Goal: Task Accomplishment & Management: Use online tool/utility

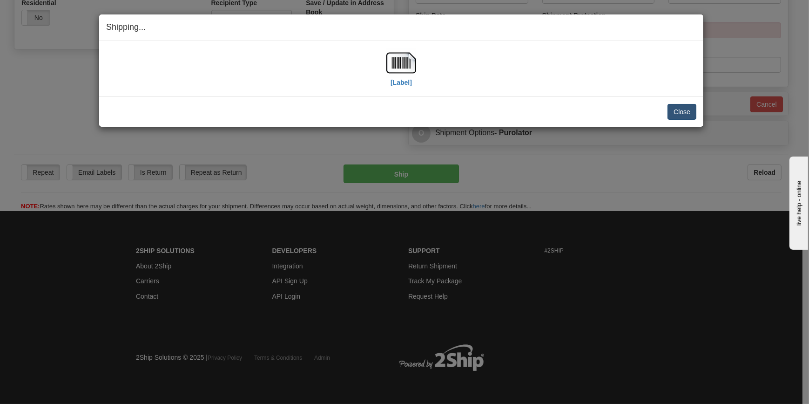
scroll to position [335, 0]
click at [695, 114] on button "Close" at bounding box center [682, 112] width 29 height 16
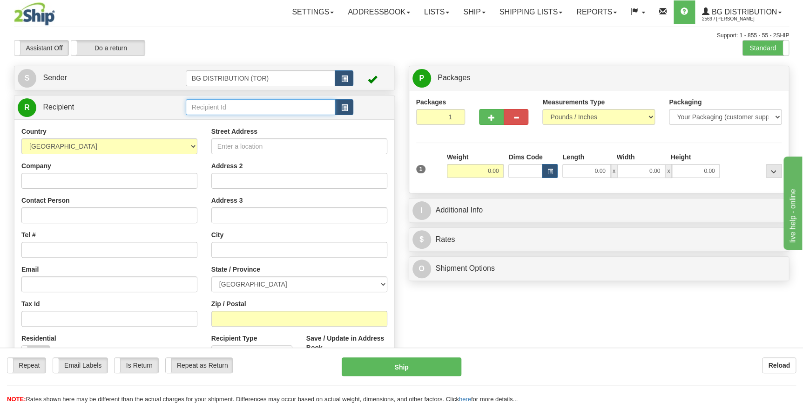
click at [279, 107] on input "text" at bounding box center [261, 107] width 150 height 16
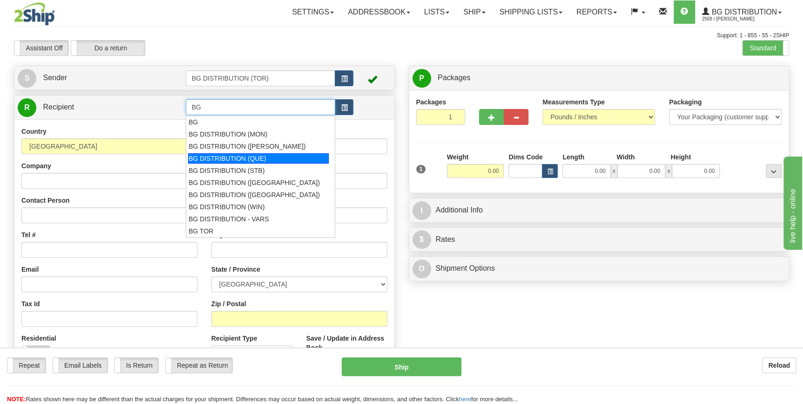
click at [247, 160] on div "BG DISTRIBUTION (QUE)" at bounding box center [258, 158] width 141 height 10
type input "BG DISTRIBUTION (QUE)"
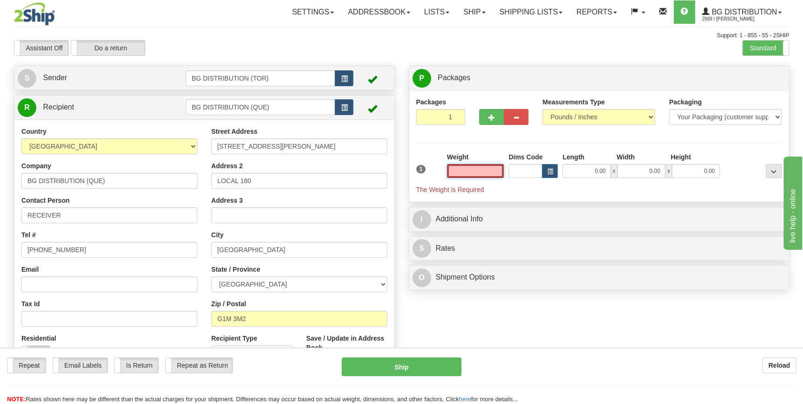
click at [492, 171] on input "text" at bounding box center [475, 171] width 57 height 14
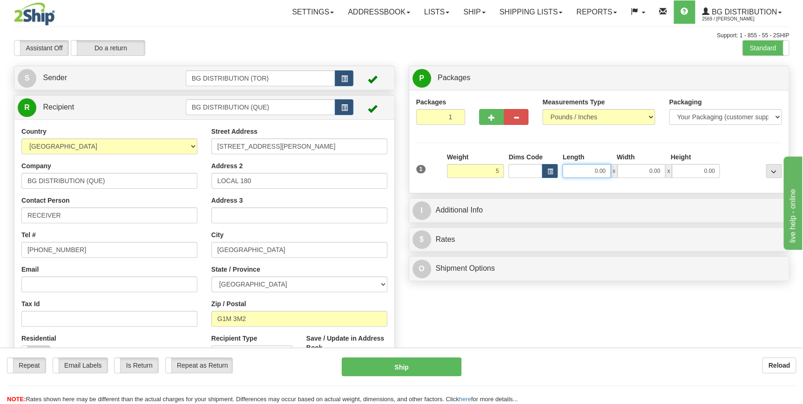
click at [580, 171] on input "0.00" at bounding box center [586, 171] width 48 height 14
type input "5.00"
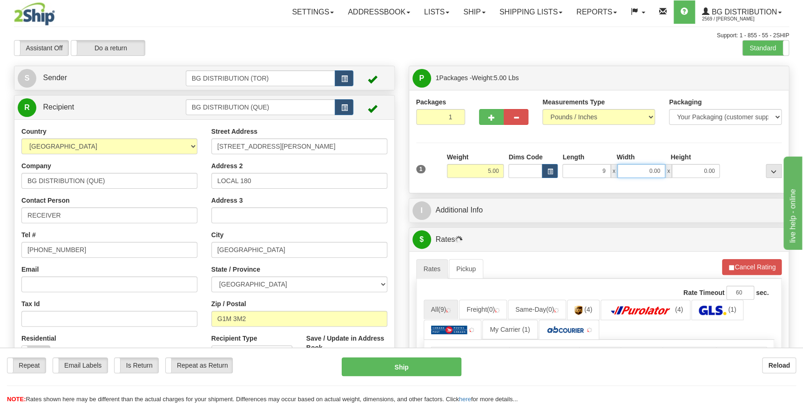
type input "9.00"
click at [643, 170] on input "0.00" at bounding box center [641, 171] width 48 height 14
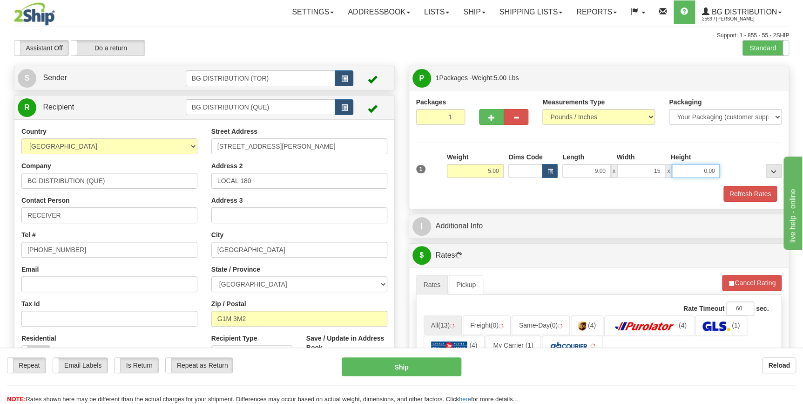
type input "15.00"
click at [687, 177] on input "0.00" at bounding box center [696, 171] width 48 height 14
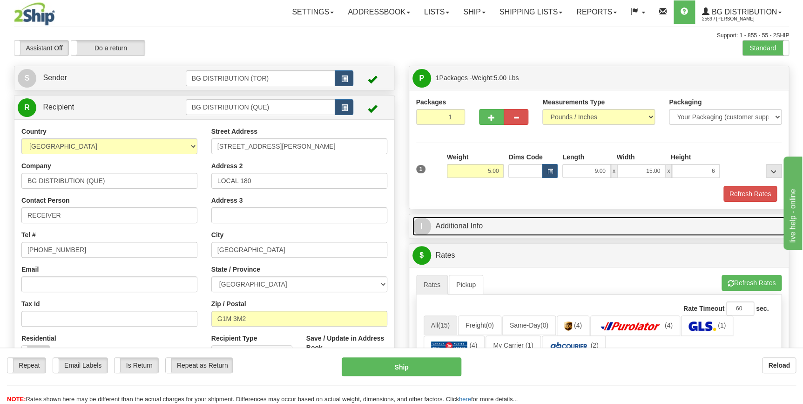
type input "6.00"
drag, startPoint x: 476, startPoint y: 224, endPoint x: 486, endPoint y: 228, distance: 10.5
click at [476, 224] on link "I Additional Info" at bounding box center [598, 225] width 373 height 19
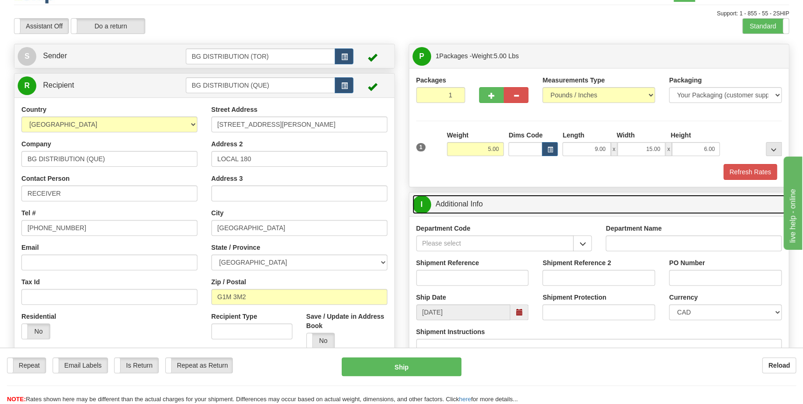
scroll to position [42, 0]
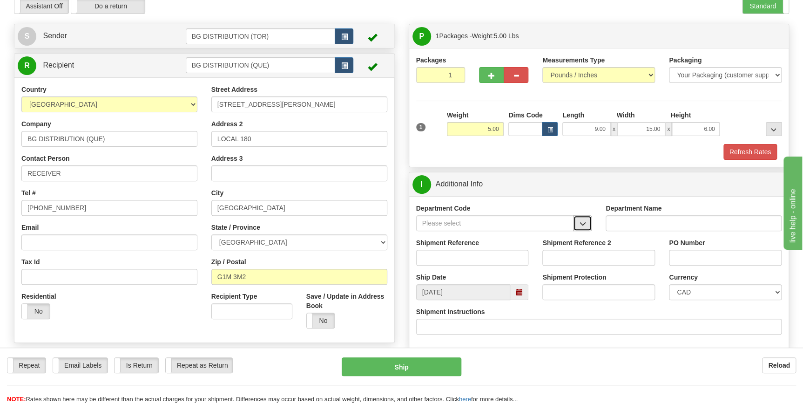
click at [581, 223] on span "button" at bounding box center [582, 224] width 7 height 6
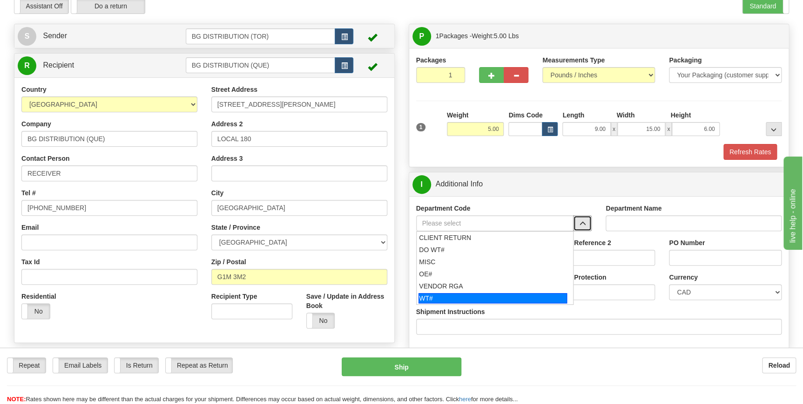
click at [456, 298] on div "WT#" at bounding box center [493, 298] width 149 height 10
type input "WT#"
type input "WAREHOUSE TRANSFERS"
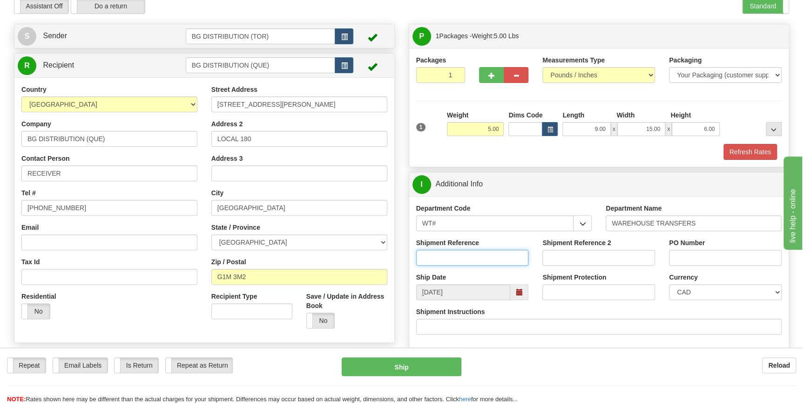
click at [452, 259] on input "Shipment Reference" at bounding box center [472, 258] width 113 height 16
type input "166976-00"
click at [686, 253] on input "PO Number" at bounding box center [725, 258] width 113 height 16
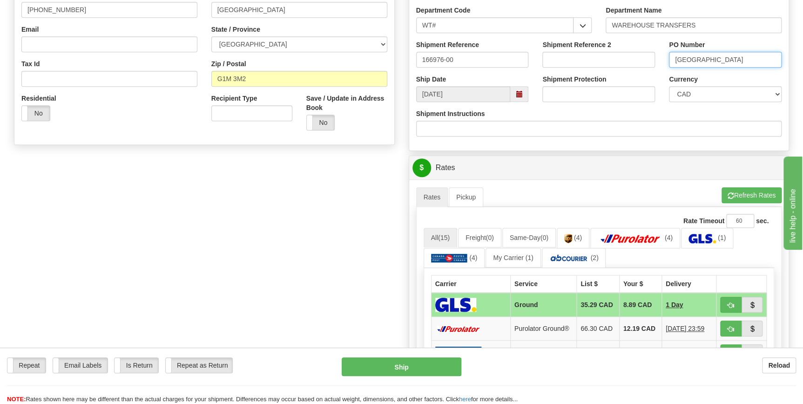
scroll to position [296, 0]
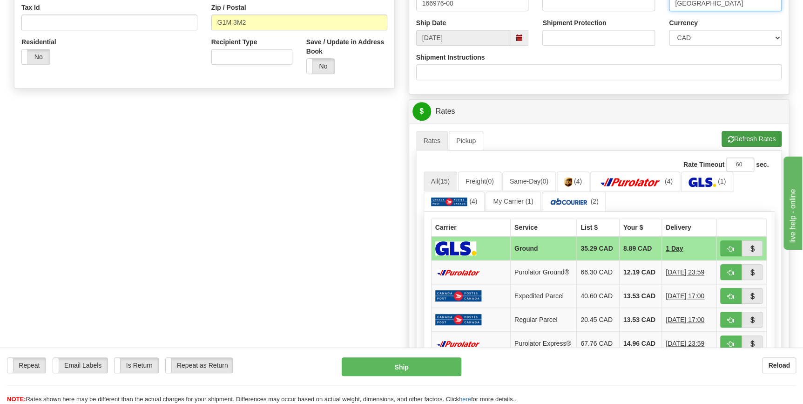
type input "[GEOGRAPHIC_DATA]"
click at [742, 136] on button "Refresh Rates" at bounding box center [752, 139] width 60 height 16
click at [732, 246] on span "button" at bounding box center [731, 249] width 7 height 6
type input "1"
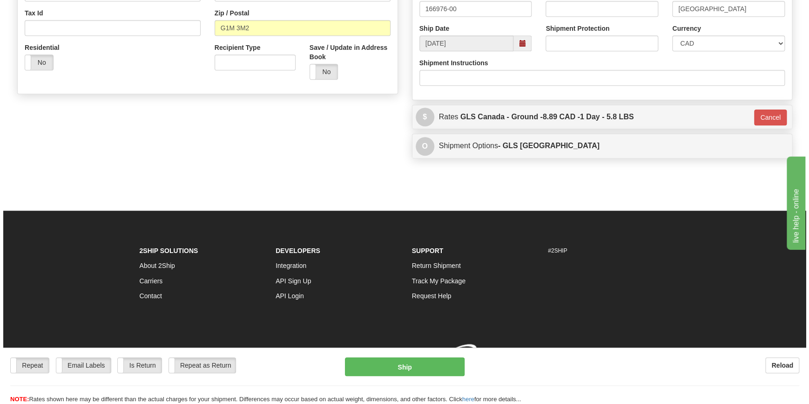
scroll to position [294, 0]
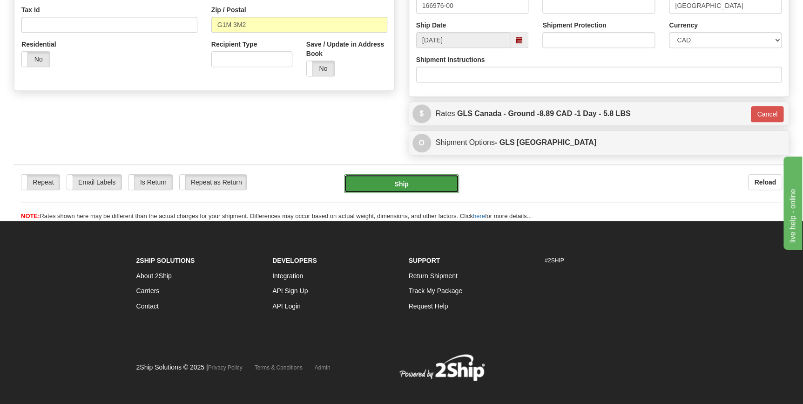
click at [404, 183] on button "Ship" at bounding box center [401, 183] width 115 height 19
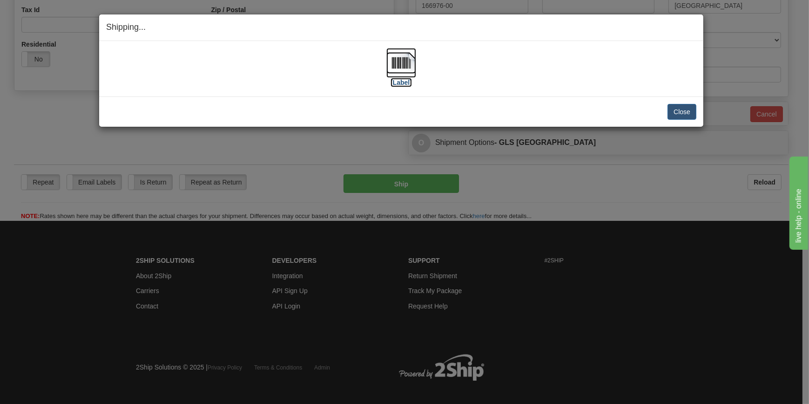
click at [409, 70] on img at bounding box center [401, 63] width 30 height 30
click at [685, 115] on button "Close" at bounding box center [682, 112] width 29 height 16
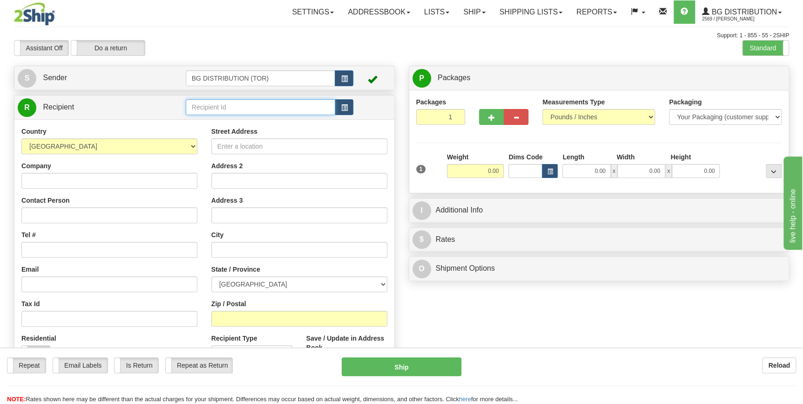
click at [211, 108] on input "text" at bounding box center [261, 107] width 150 height 16
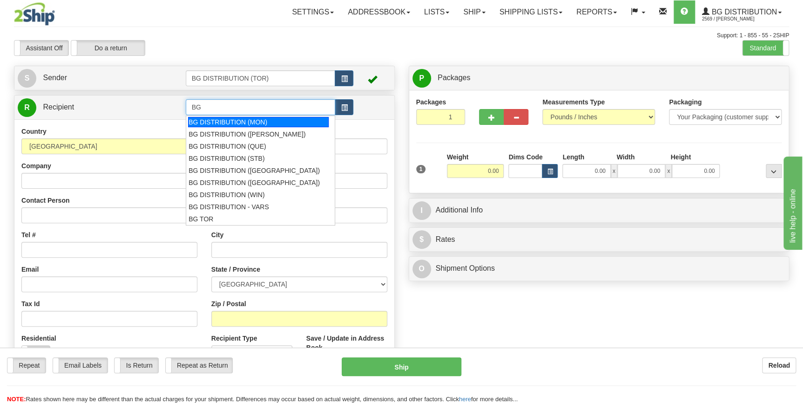
click at [262, 121] on div "BG DISTRIBUTION (MON)" at bounding box center [258, 122] width 141 height 10
type input "BG DISTRIBUTION (MON)"
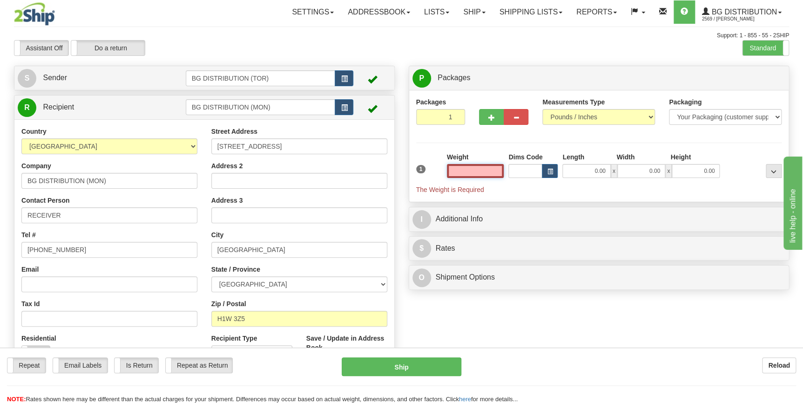
click at [500, 170] on input "text" at bounding box center [475, 171] width 57 height 14
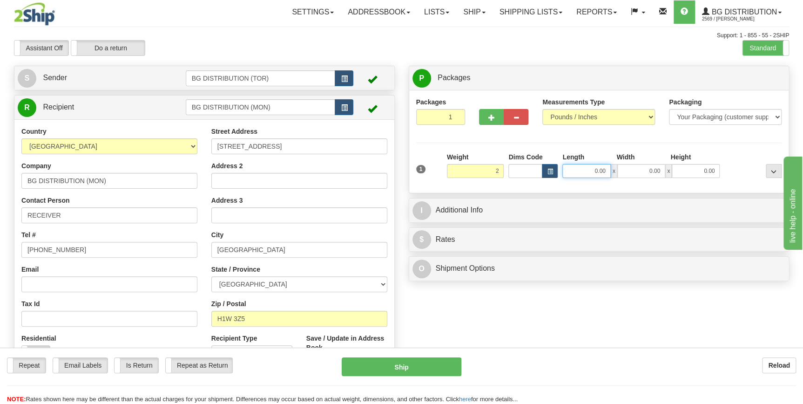
type input "2.00"
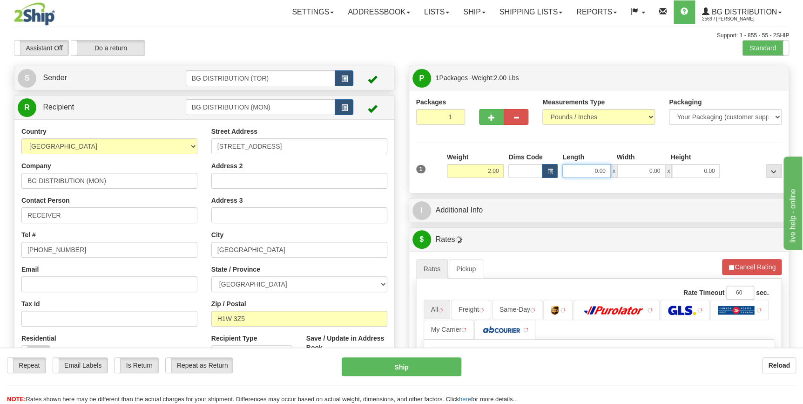
click at [583, 171] on input "0.00" at bounding box center [586, 171] width 48 height 14
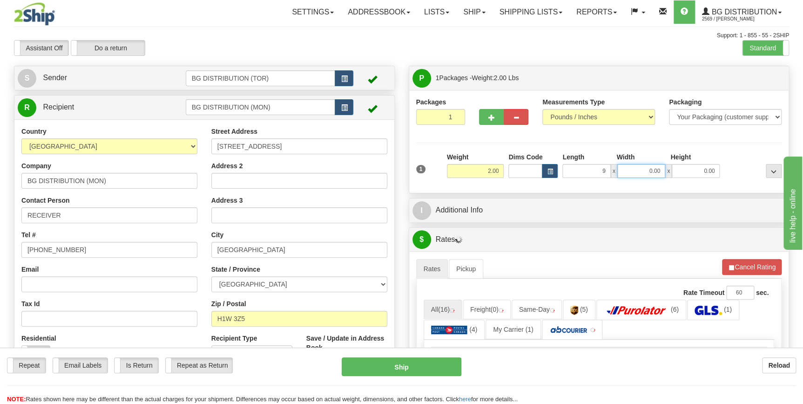
type input "9.00"
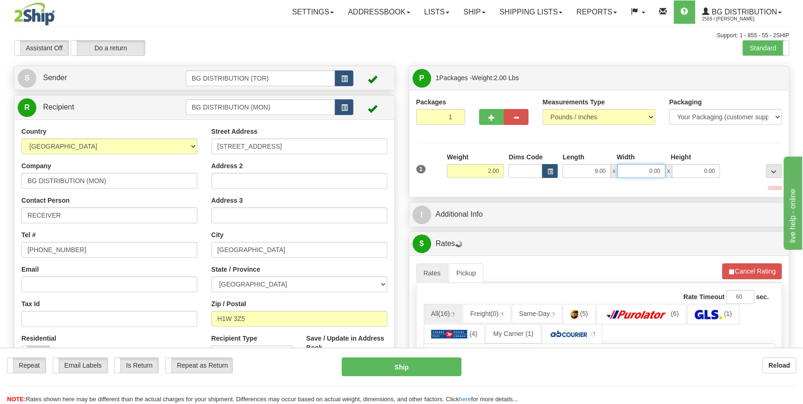
click at [626, 169] on input "0.00" at bounding box center [641, 171] width 48 height 14
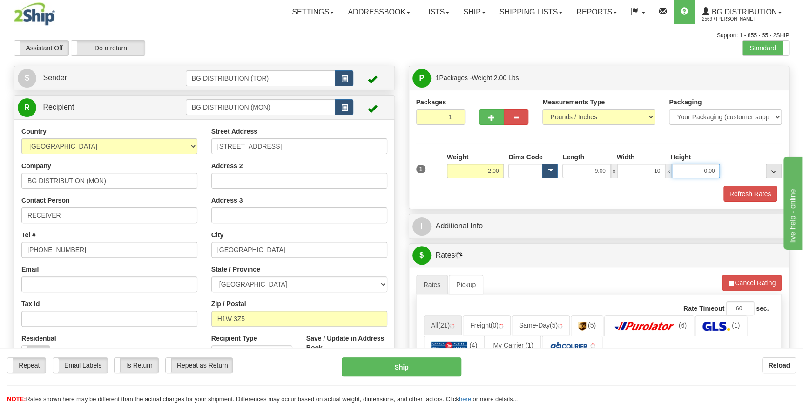
type input "10.00"
click at [698, 166] on input "0.00" at bounding box center [696, 171] width 48 height 14
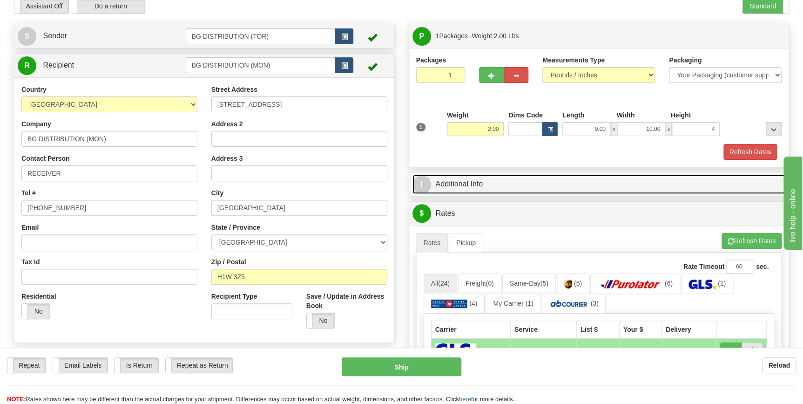
type input "4.00"
click at [469, 185] on link "I Additional Info" at bounding box center [598, 184] width 373 height 19
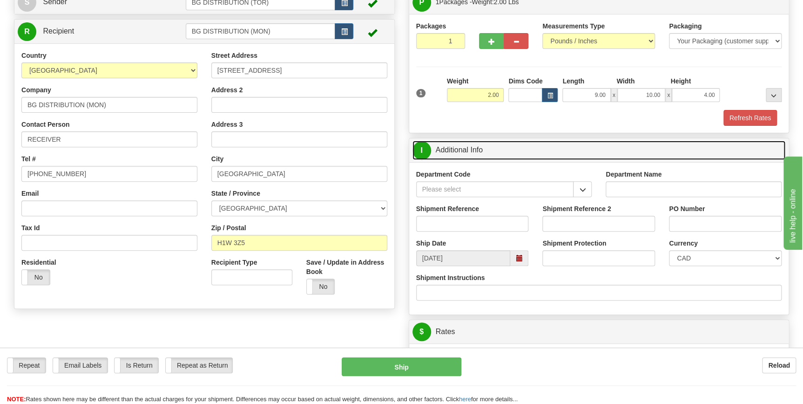
scroll to position [127, 0]
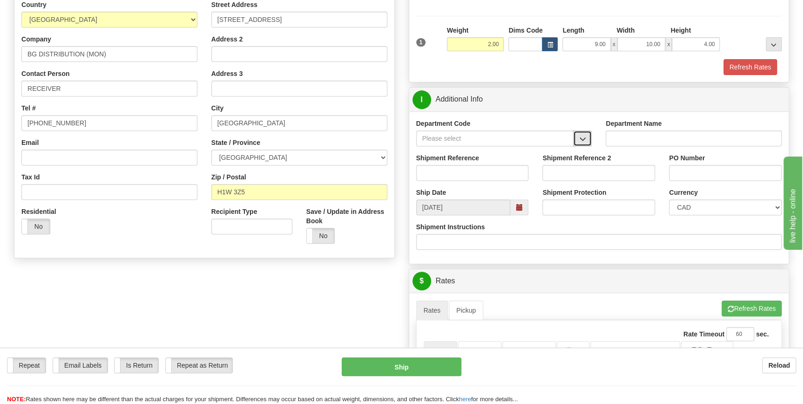
click at [581, 139] on span "button" at bounding box center [582, 139] width 7 height 6
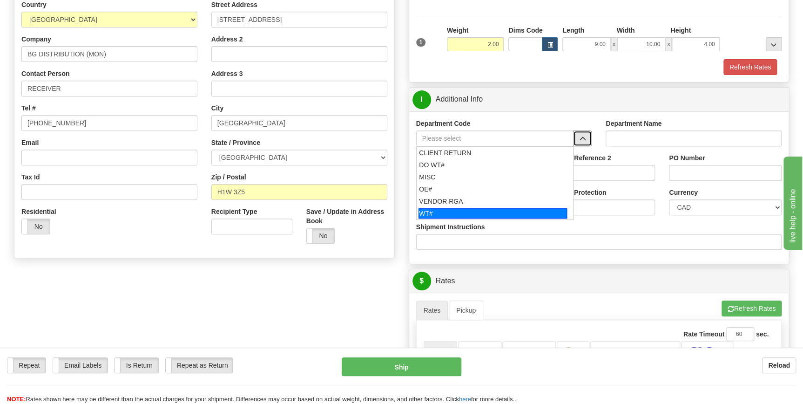
click at [437, 209] on div "WT#" at bounding box center [493, 213] width 149 height 10
type input "WT#"
type input "WAREHOUSE TRANSFERS"
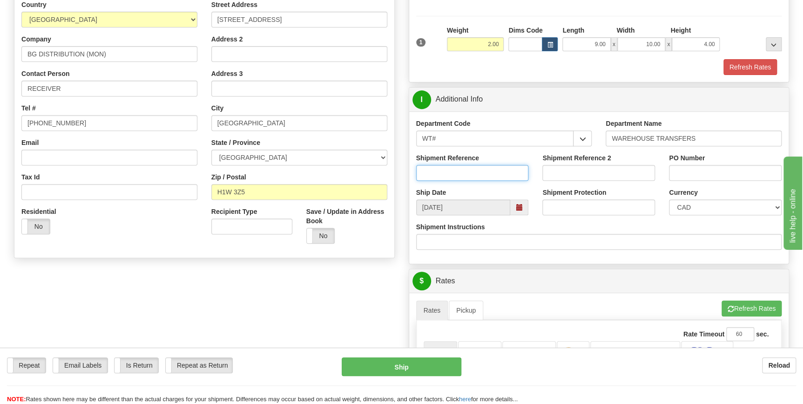
click at [443, 174] on input "Shipment Reference" at bounding box center [472, 173] width 113 height 16
type input "159339-02"
click at [677, 168] on input "PO Number" at bounding box center [725, 173] width 113 height 16
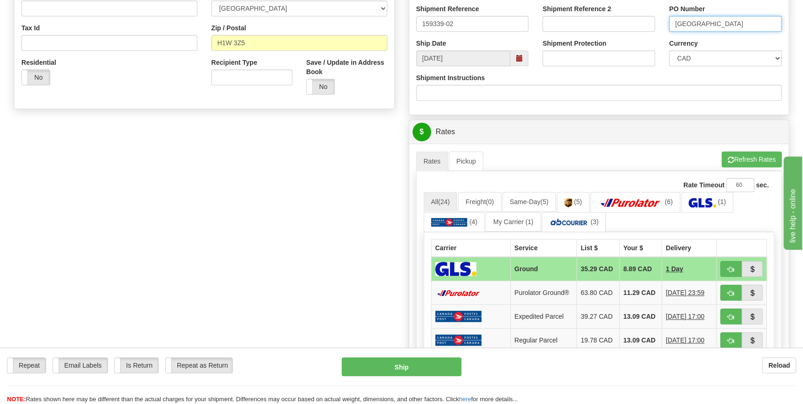
scroll to position [296, 0]
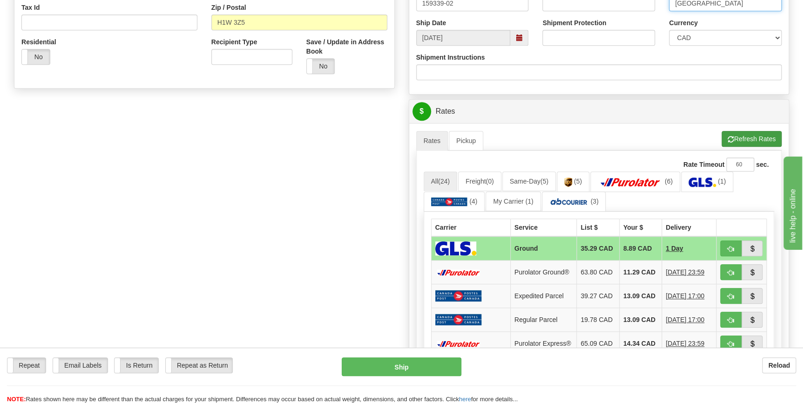
type input "[GEOGRAPHIC_DATA]"
click at [738, 140] on button "Refresh Rates" at bounding box center [752, 139] width 60 height 16
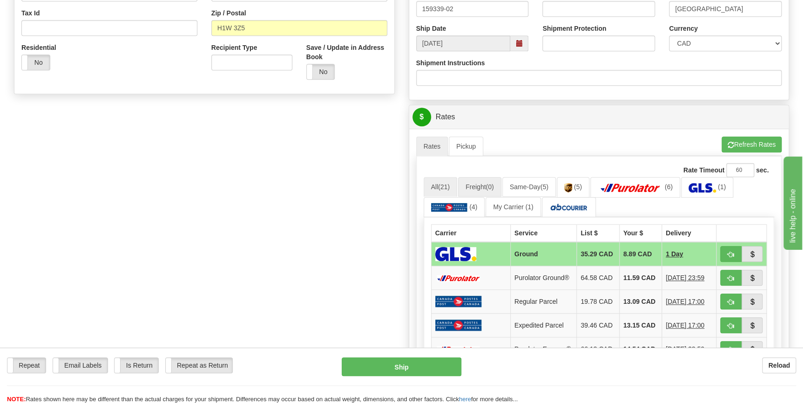
scroll to position [338, 0]
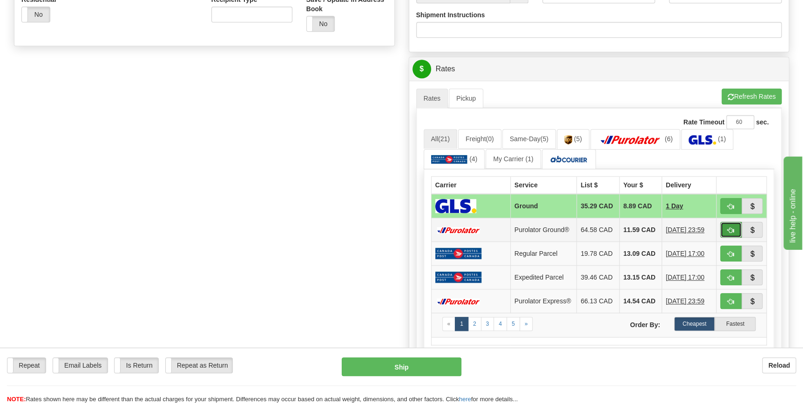
click at [724, 229] on button "button" at bounding box center [730, 230] width 21 height 16
type input "260"
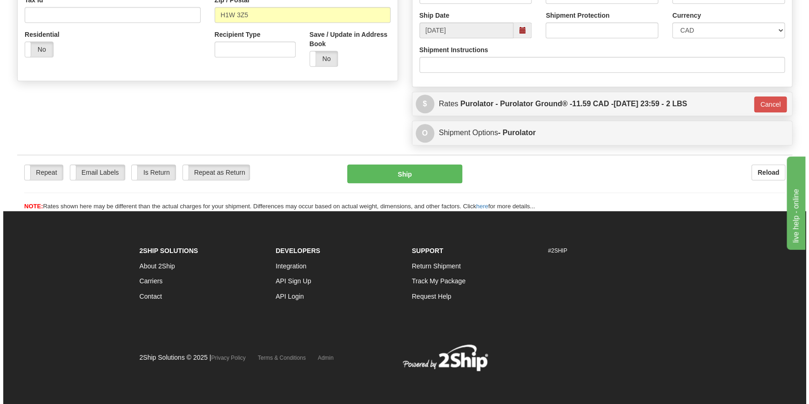
scroll to position [303, 0]
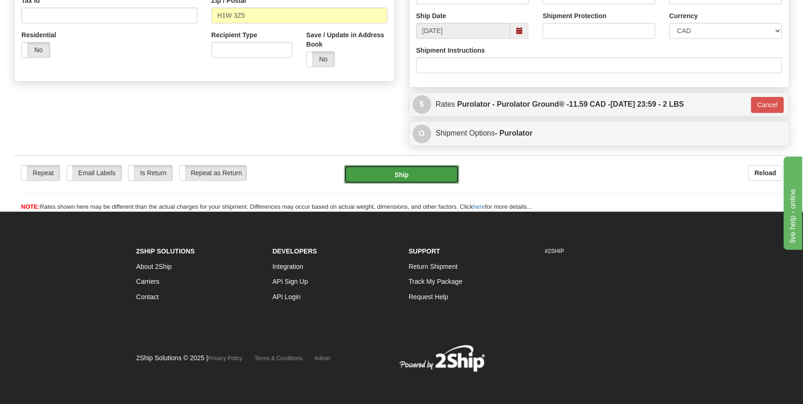
click at [416, 170] on button "Ship" at bounding box center [401, 174] width 115 height 19
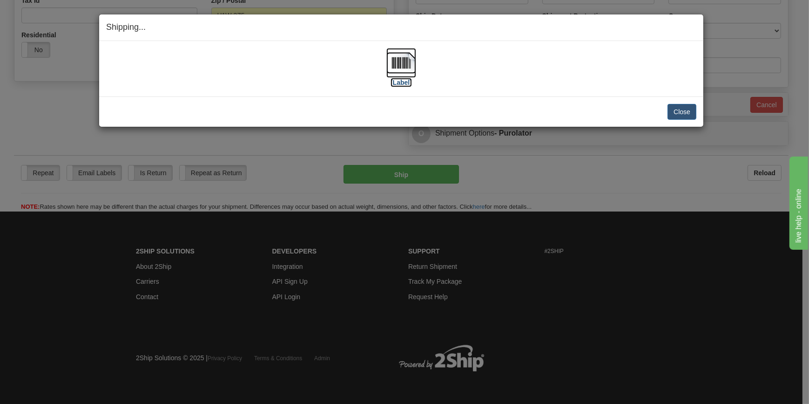
click at [406, 71] on img at bounding box center [401, 63] width 30 height 30
drag, startPoint x: 683, startPoint y: 110, endPoint x: 677, endPoint y: 109, distance: 5.2
click at [683, 110] on button "Close" at bounding box center [682, 112] width 29 height 16
